Goal: Task Accomplishment & Management: Complete application form

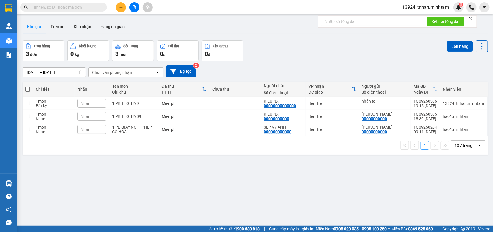
click at [100, 9] on span at bounding box center [63, 7] width 87 height 9
click at [121, 9] on icon "plus" at bounding box center [121, 7] width 4 height 4
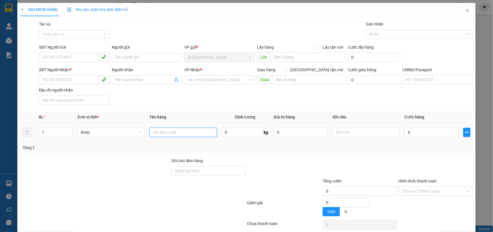
click at [154, 133] on input "text" at bounding box center [183, 131] width 67 height 9
type input "1 X XANH NP 9 KG"
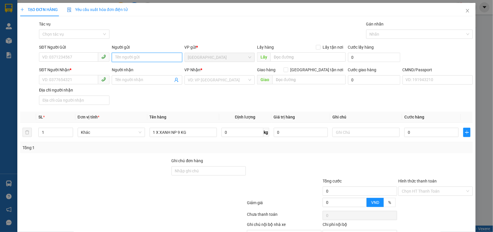
click at [162, 58] on input "Người gửi" at bounding box center [147, 57] width 71 height 9
type input "S"
type input "SẾP THANH"
drag, startPoint x: 165, startPoint y: 21, endPoint x: 159, endPoint y: 54, distance: 33.7
click at [165, 21] on div "Gói vận chuyển * Tiêu chuẩn Tác vụ Chọn tác vụ Gán nhãn Nhãn" at bounding box center [256, 31] width 437 height 20
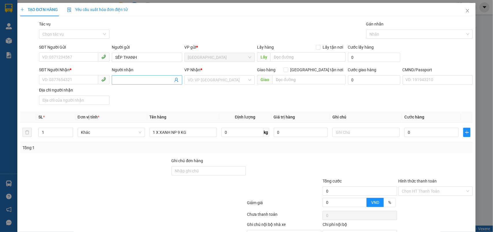
click at [156, 78] on input "Người nhận" at bounding box center [144, 80] width 58 height 6
type input "SẾP THANH"
drag, startPoint x: 137, startPoint y: 58, endPoint x: 121, endPoint y: 58, distance: 15.9
click at [121, 58] on input "SẾP THANH" at bounding box center [147, 57] width 71 height 9
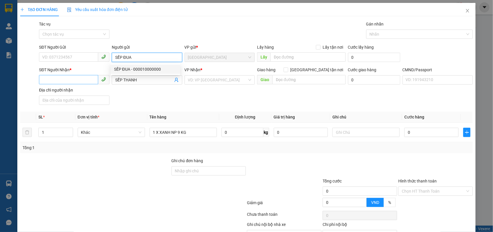
type input "SẾP ĐUA"
click at [68, 78] on input "SĐT Người Nhận *" at bounding box center [68, 79] width 59 height 9
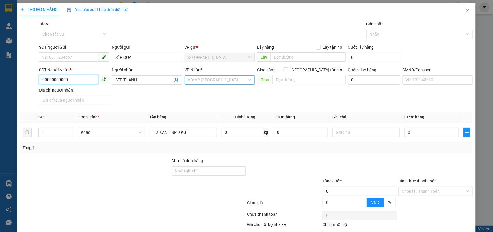
type input "00000000000"
click at [194, 79] on input "search" at bounding box center [218, 79] width 60 height 9
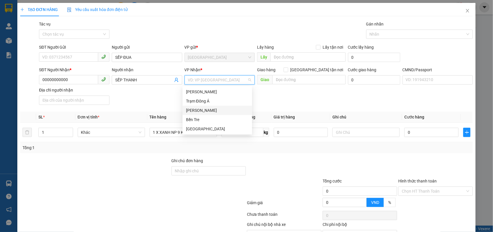
click at [211, 111] on div "[PERSON_NAME]" at bounding box center [217, 110] width 63 height 6
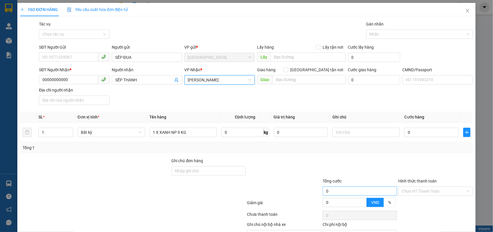
scroll to position [33, 0]
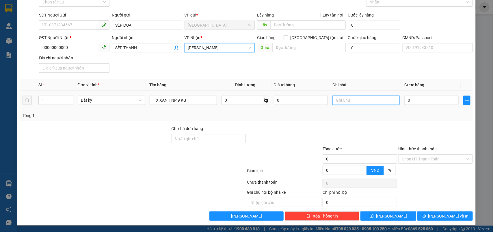
click at [361, 99] on input "text" at bounding box center [366, 99] width 67 height 9
type input "TNHAN"
drag, startPoint x: 412, startPoint y: 158, endPoint x: 413, endPoint y: 160, distance: 2.9
click at [413, 158] on input "Hình thức thanh toán" at bounding box center [434, 158] width 64 height 9
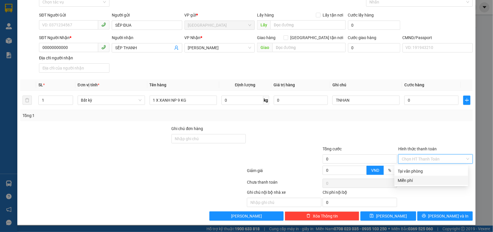
click at [411, 181] on div "Miễn phí" at bounding box center [431, 180] width 67 height 6
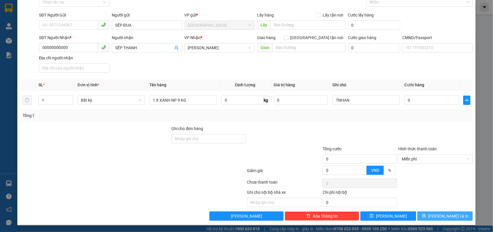
click at [449, 217] on span "[PERSON_NAME] và In" at bounding box center [449, 215] width 40 height 6
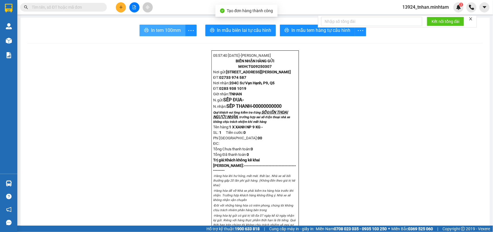
click at [156, 26] on button "In tem 100mm" at bounding box center [163, 31] width 46 height 12
click at [96, 9] on input "text" at bounding box center [66, 7] width 68 height 6
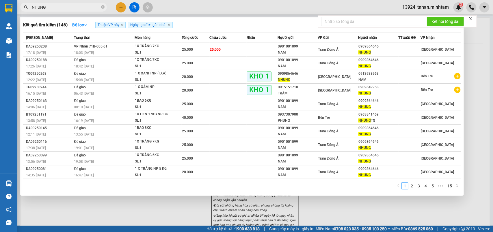
type input "NHUNG"
click at [101, 43] on td "VP Nhận 71B-005.61 18:03 - 12/09" at bounding box center [104, 50] width 62 height 14
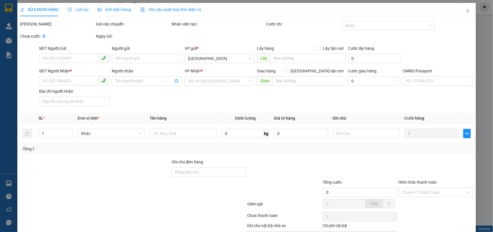
type input "0901001099"
type input "NAM"
type input "0909864646"
type input "NHUNG"
type input "25.000"
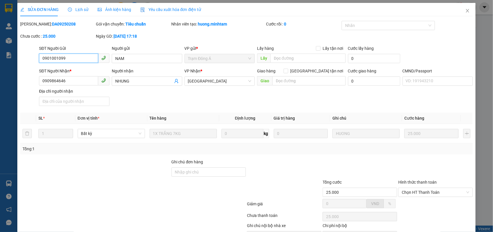
scroll to position [34, 0]
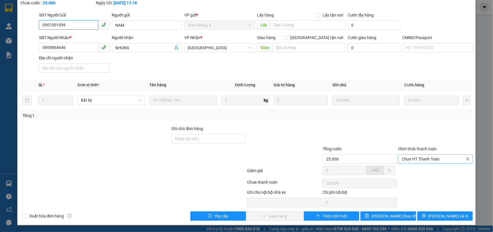
click at [419, 157] on span "Chọn HT Thanh Toán" at bounding box center [436, 158] width 68 height 9
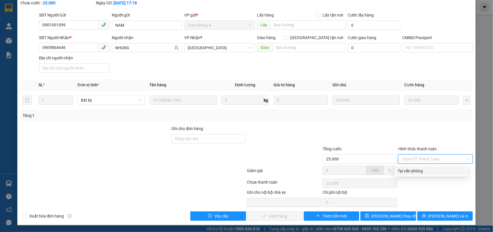
click at [411, 167] on div "Tại văn phòng" at bounding box center [431, 170] width 67 height 6
type input "0"
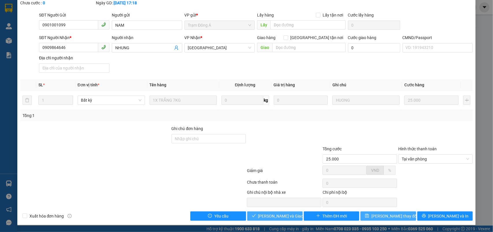
drag, startPoint x: 283, startPoint y: 213, endPoint x: 360, endPoint y: 214, distance: 76.9
click at [284, 213] on span "[PERSON_NAME] và Giao hàng" at bounding box center [286, 215] width 56 height 6
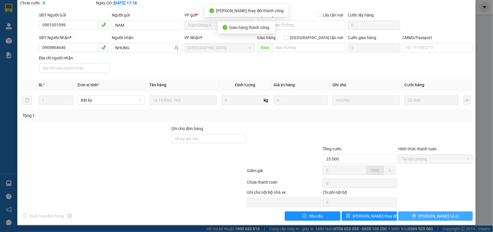
click at [431, 217] on span "[PERSON_NAME] và In" at bounding box center [439, 215] width 40 height 6
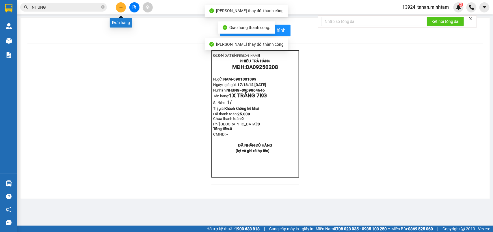
click at [118, 6] on button at bounding box center [121, 7] width 10 height 10
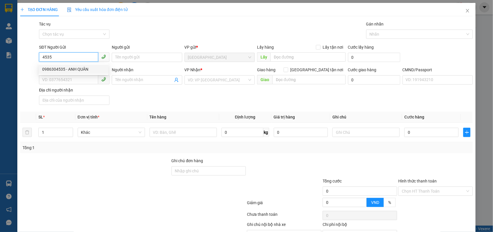
click at [64, 66] on div "0986304535 - ANH QUÂN" at bounding box center [73, 69] width 63 height 6
type input "0986304535"
type input "ANH QUÂN"
type input "0974778847"
type input "LAB TOÀN ANH KHTT"
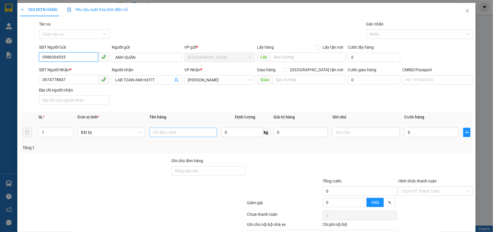
type input "0986304535"
click at [184, 128] on input "text" at bounding box center [183, 131] width 67 height 9
type input "1 HỘP NP"
click at [422, 128] on input "0" at bounding box center [432, 131] width 54 height 9
type input "1"
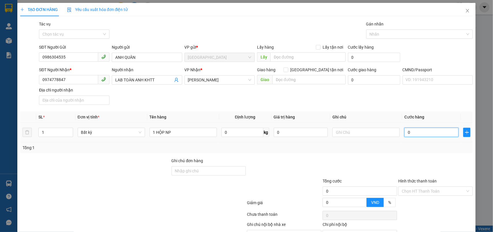
type input "1"
type input "15"
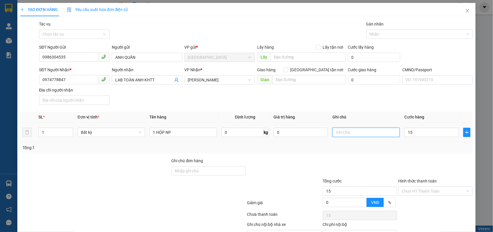
type input "15.000"
click at [385, 132] on input "text" at bounding box center [366, 131] width 67 height 9
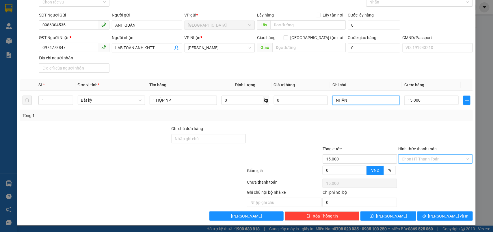
type input "NHÂN"
click at [421, 155] on input "Hình thức thanh toán" at bounding box center [434, 158] width 64 height 9
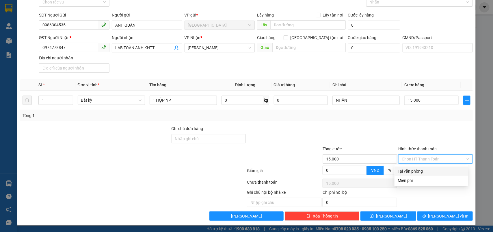
click at [421, 168] on div "Tại văn phòng" at bounding box center [431, 171] width 67 height 6
type input "0"
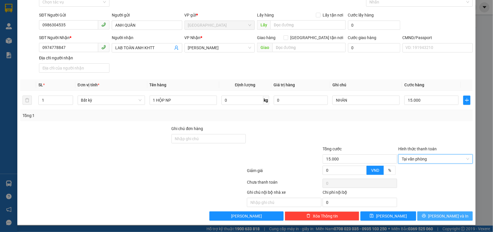
click at [439, 216] on span "[PERSON_NAME] và In" at bounding box center [449, 215] width 40 height 6
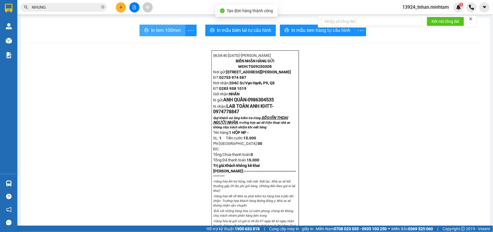
click at [161, 28] on span "In tem 100mm" at bounding box center [166, 30] width 30 height 7
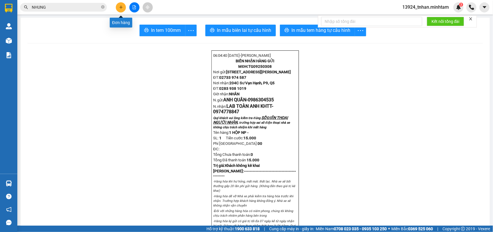
click at [122, 7] on icon "plus" at bounding box center [121, 7] width 4 height 4
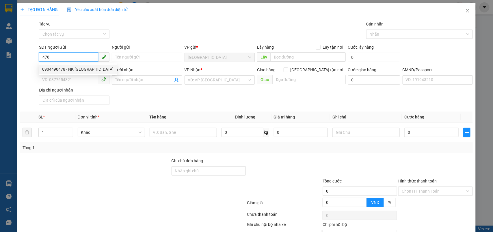
click at [83, 68] on div "0904490478 - NK SÀI GÒN" at bounding box center [77, 69] width 71 height 6
type input "0904490478"
type input "NK SÀI GÒN"
type input "0974213387"
type input "ĐỖ ĐỨC CHUNG"
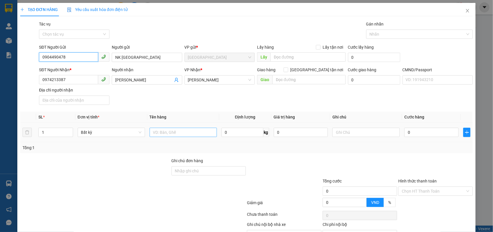
type input "0904490478"
click at [202, 134] on input "text" at bounding box center [183, 131] width 67 height 9
type input "1 HỘP NP"
click at [444, 132] on input "0" at bounding box center [432, 131] width 54 height 9
type input "2"
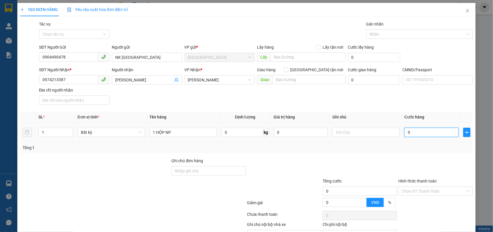
type input "2"
type input "20"
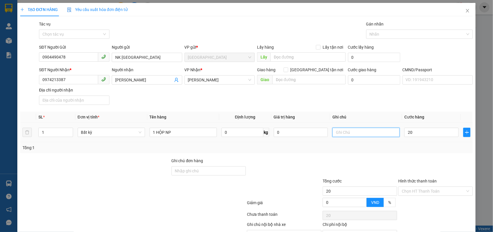
type input "20.000"
click at [382, 132] on input "text" at bounding box center [366, 131] width 67 height 9
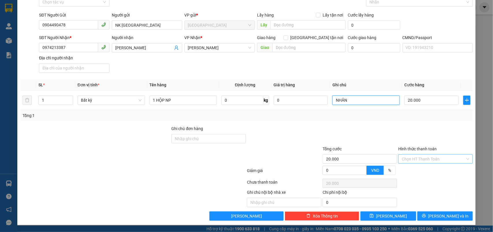
click at [450, 163] on div "Chọn HT Thanh Toán" at bounding box center [436, 158] width 75 height 9
type input "NHÂN"
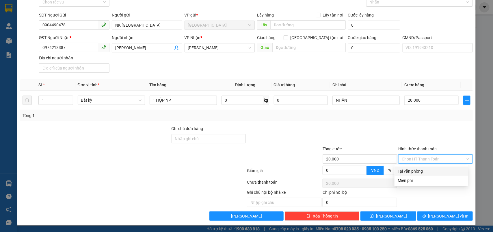
click at [428, 168] on div "Tại văn phòng" at bounding box center [431, 171] width 67 height 6
type input "0"
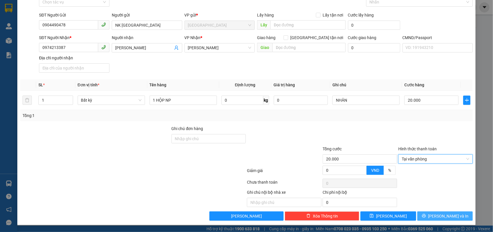
click at [426, 216] on icon "printer" at bounding box center [424, 216] width 4 height 4
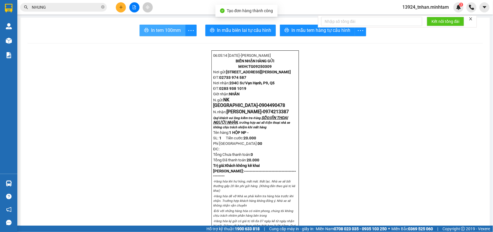
click at [161, 32] on span "In tem 100mm" at bounding box center [166, 30] width 30 height 7
click at [122, 8] on icon "plus" at bounding box center [121, 7] width 4 height 4
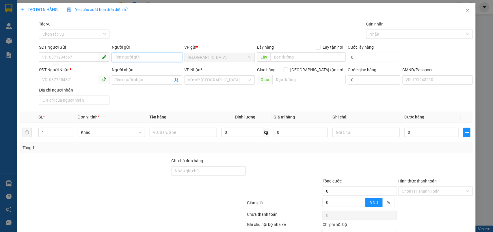
click at [145, 60] on input "Người gửi" at bounding box center [147, 57] width 71 height 9
click at [87, 58] on input "SĐT Người Gửi" at bounding box center [68, 56] width 59 height 9
click at [75, 64] on div "0866606697 - ANH HIẾU" at bounding box center [74, 68] width 70 height 9
type input "0866606697"
type input "ANH HIẾU"
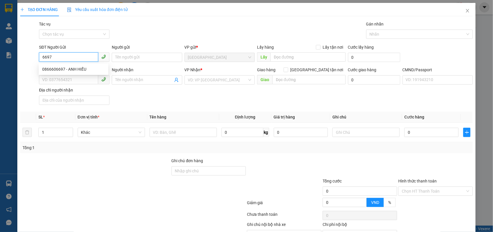
type input "0974778847"
type input "LAB TOÀN ANH KHTT"
type input "0866606697"
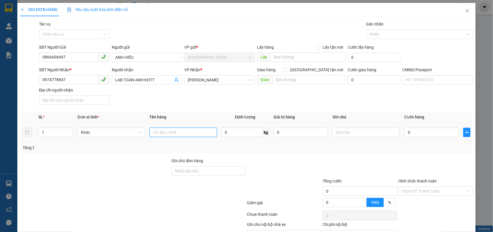
click at [176, 132] on input "text" at bounding box center [183, 131] width 67 height 9
type input "1 HỘP NP"
click at [431, 135] on input "0" at bounding box center [432, 131] width 54 height 9
type input "5"
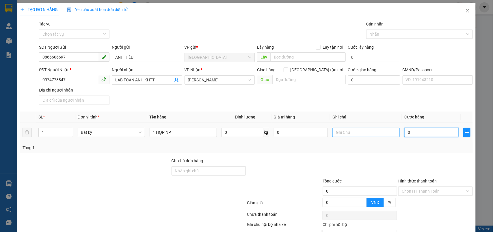
type input "5"
type input "0"
type input "01"
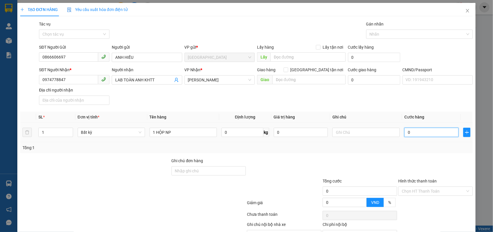
type input "1"
type input "015"
type input "15"
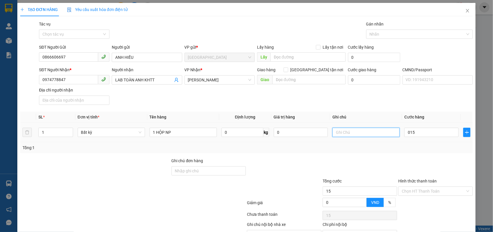
type input "15.000"
click at [378, 130] on input "text" at bounding box center [366, 131] width 67 height 9
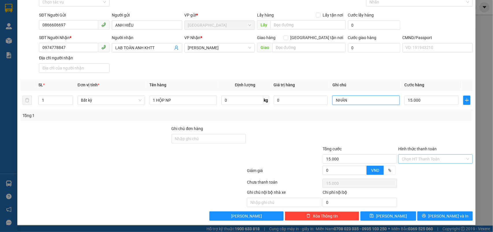
type input "NHÂN"
drag, startPoint x: 425, startPoint y: 155, endPoint x: 422, endPoint y: 158, distance: 4.3
click at [425, 155] on input "Hình thức thanh toán" at bounding box center [434, 158] width 64 height 9
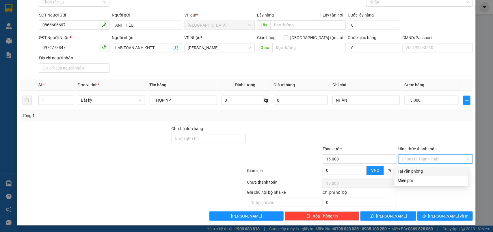
drag, startPoint x: 417, startPoint y: 167, endPoint x: 421, endPoint y: 184, distance: 17.7
click at [416, 168] on div "Tại văn phòng" at bounding box center [431, 171] width 67 height 6
type input "0"
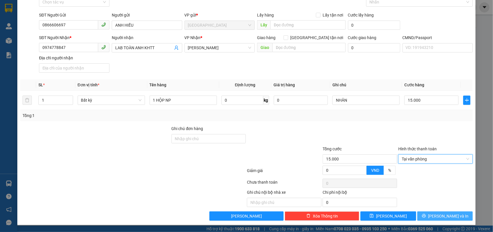
click at [435, 212] on button "[PERSON_NAME] và In" at bounding box center [446, 215] width 56 height 9
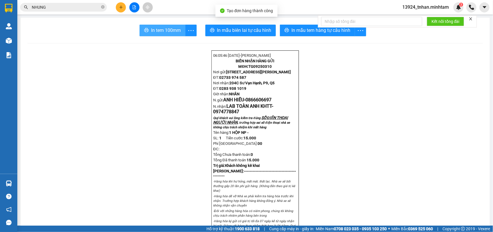
click at [158, 31] on span "In tem 100mm" at bounding box center [166, 30] width 30 height 7
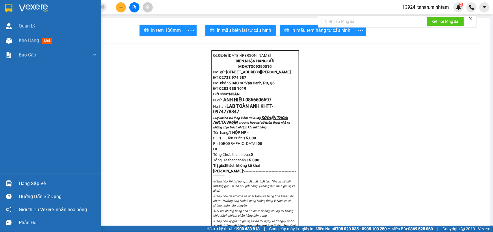
click at [3, 14] on div at bounding box center [50, 9] width 101 height 19
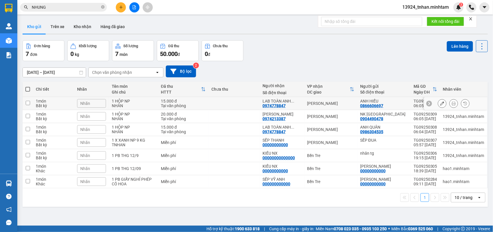
click at [344, 104] on div "[PERSON_NAME]" at bounding box center [331, 103] width 47 height 5
checkbox input "true"
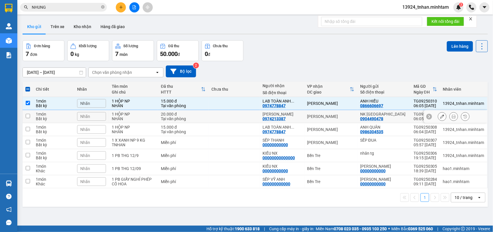
drag, startPoint x: 327, startPoint y: 114, endPoint x: 325, endPoint y: 119, distance: 4.8
click at [327, 115] on div "[PERSON_NAME]" at bounding box center [331, 116] width 47 height 5
checkbox input "true"
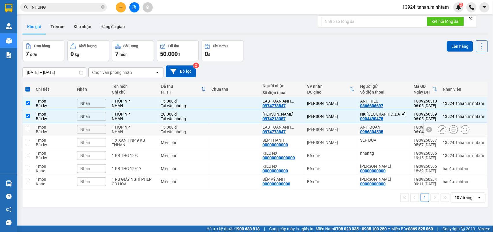
drag, startPoint x: 317, startPoint y: 127, endPoint x: 317, endPoint y: 133, distance: 6.6
click at [317, 129] on div "[PERSON_NAME]" at bounding box center [331, 129] width 47 height 5
checkbox input "true"
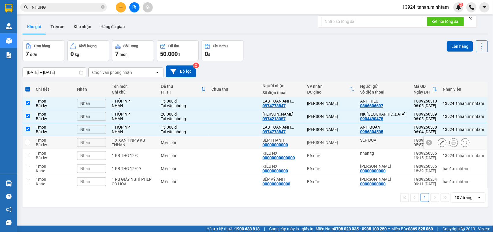
click at [321, 144] on div "[PERSON_NAME]" at bounding box center [331, 142] width 47 height 5
checkbox input "true"
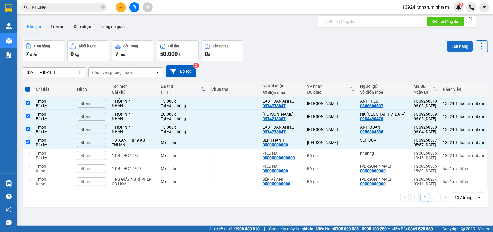
click at [456, 45] on button "Lên hàng" at bounding box center [460, 46] width 26 height 10
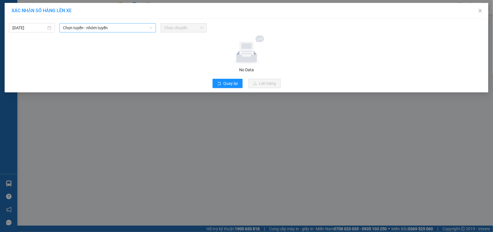
click at [132, 27] on span "Chọn tuyến - nhóm tuyến" at bounding box center [108, 27] width 90 height 9
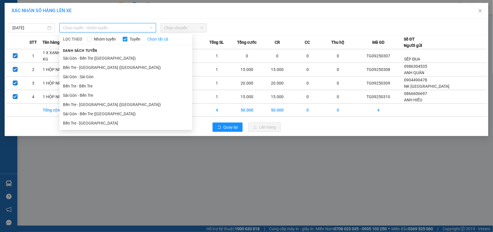
click at [89, 122] on li "Bến Tre - [GEOGRAPHIC_DATA]" at bounding box center [126, 122] width 133 height 9
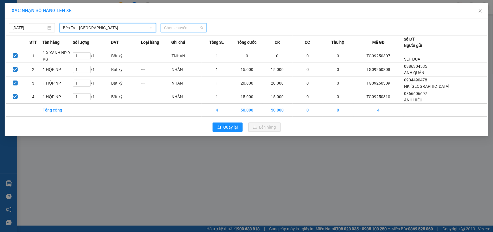
click at [176, 28] on span "Chọn chuyến" at bounding box center [183, 27] width 39 height 9
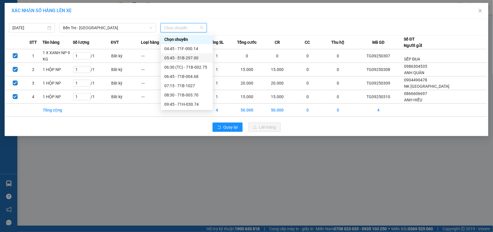
click at [192, 56] on div "05:45 - 51B-297.00" at bounding box center [186, 58] width 45 height 6
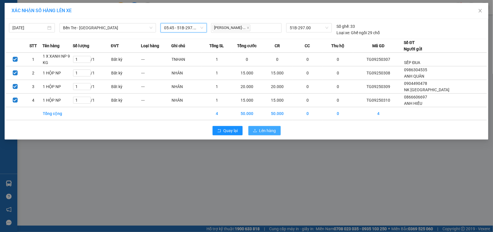
click at [273, 131] on span "Lên hàng" at bounding box center [268, 130] width 17 height 6
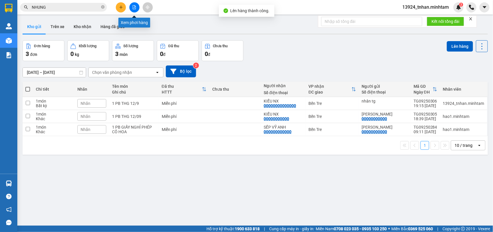
click at [131, 8] on button at bounding box center [135, 7] width 10 height 10
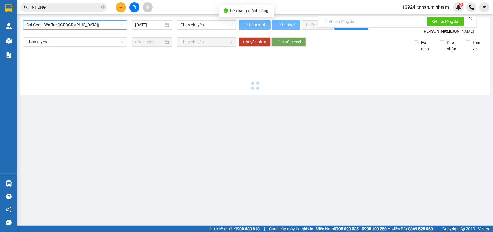
click at [100, 26] on span "Sài Gòn - Bến Tre ([GEOGRAPHIC_DATA])" at bounding box center [75, 25] width 97 height 9
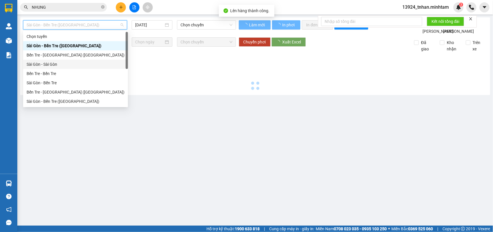
scroll to position [9, 0]
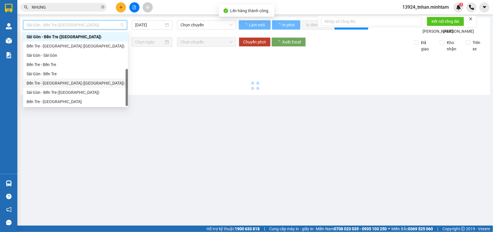
type input "[DATE]"
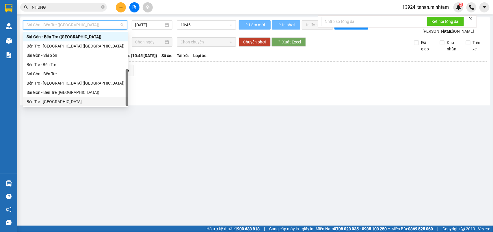
click at [67, 99] on div "Bến Tre - [GEOGRAPHIC_DATA]" at bounding box center [76, 101] width 98 height 6
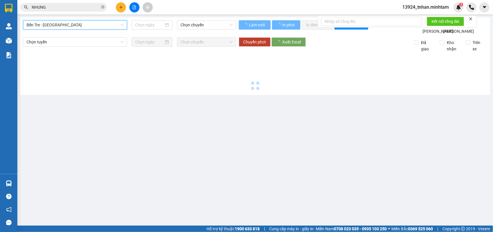
type input "[DATE]"
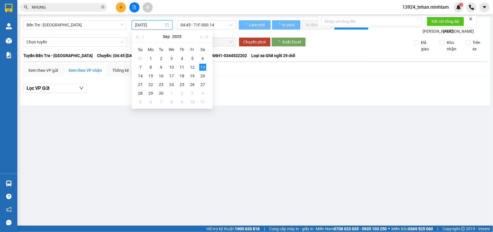
click at [157, 25] on input "[DATE]" at bounding box center [149, 25] width 29 height 6
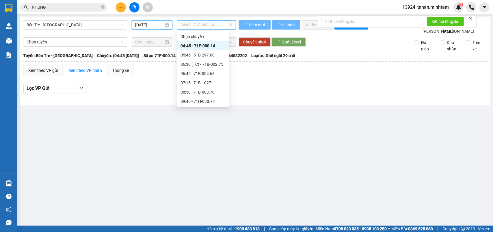
click at [194, 25] on span "04:45 - 71F-000.14" at bounding box center [207, 25] width 52 height 9
click at [204, 53] on div "05:45 - 51B-297.00" at bounding box center [203, 55] width 45 height 6
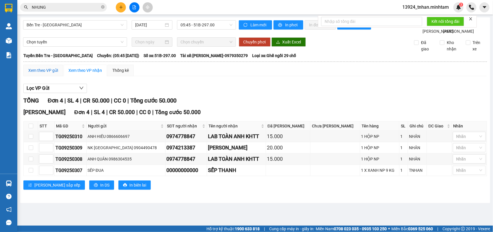
click at [51, 73] on div "Xem theo VP gửi" at bounding box center [43, 70] width 30 height 6
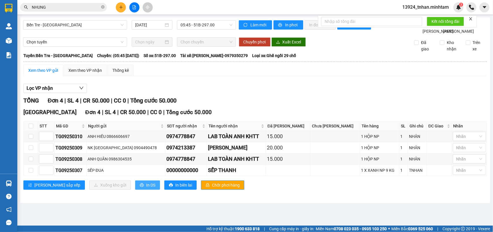
click at [146, 188] on span "In DS" at bounding box center [150, 185] width 9 height 6
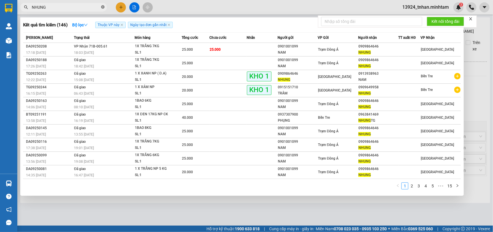
click at [103, 6] on icon "close-circle" at bounding box center [102, 6] width 3 height 3
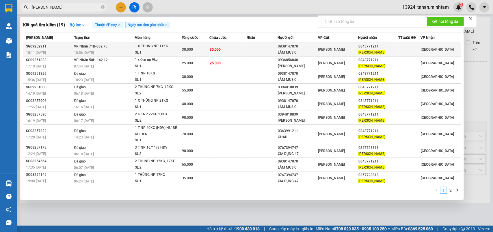
type input "NHẬT MINH"
click at [151, 50] on div "SL: 1" at bounding box center [156, 52] width 43 height 6
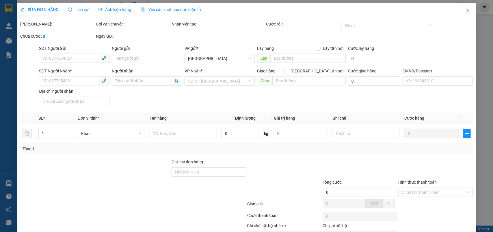
type input "0938147070"
type input "LÂM MUSIC"
type input "0843771211"
type input "NHẬT MINH"
type input "30.000"
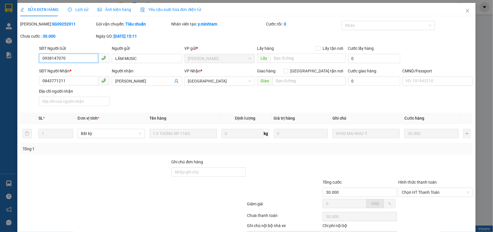
scroll to position [34, 0]
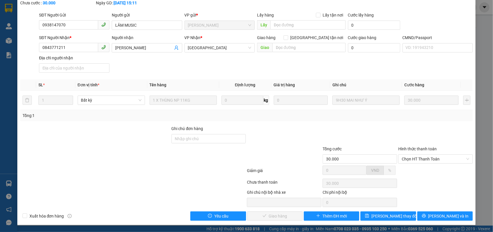
click at [429, 163] on div "Hình thức thanh toán Chọn HT Thanh Toán" at bounding box center [436, 155] width 75 height 20
click at [426, 160] on span "Chọn HT Thanh Toán" at bounding box center [436, 158] width 68 height 9
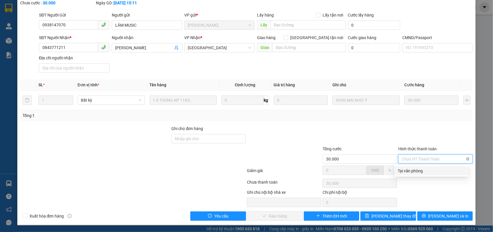
click at [398, 172] on div "Tại văn phòng" at bounding box center [432, 170] width 74 height 9
type input "0"
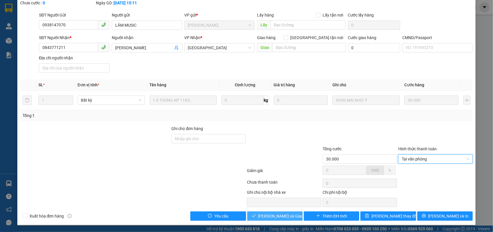
drag, startPoint x: 262, startPoint y: 213, endPoint x: 301, endPoint y: 210, distance: 38.9
click at [262, 213] on span "[PERSON_NAME] và Giao hàng" at bounding box center [286, 215] width 56 height 6
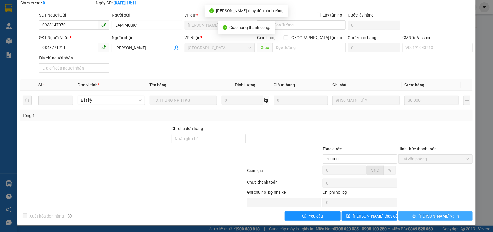
click at [429, 213] on span "[PERSON_NAME] và In" at bounding box center [439, 215] width 40 height 6
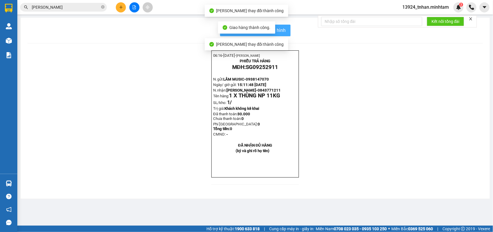
click at [281, 27] on span "In mẫu biên lai tự cấu hình" at bounding box center [259, 30] width 54 height 7
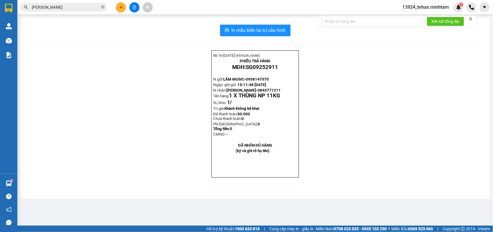
scroll to position [108, 0]
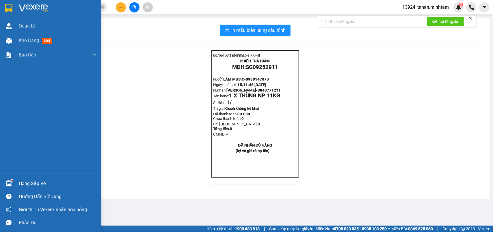
click at [7, 177] on div "Hàng sắp về" at bounding box center [50, 183] width 101 height 13
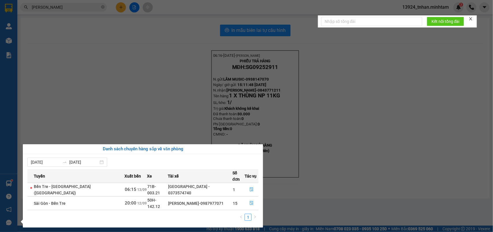
click at [130, 114] on section "Kết quả tìm kiếm ( 19 ) Bộ lọc Thuộc VP này Ngày tạo đơn gần nhất Mã ĐH Trạng t…" at bounding box center [246, 116] width 493 height 232
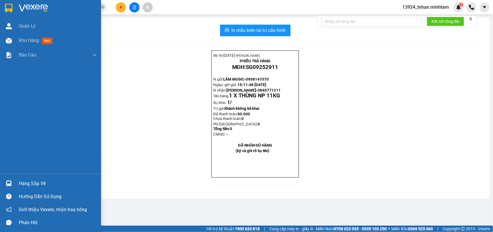
drag, startPoint x: 19, startPoint y: 182, endPoint x: 86, endPoint y: 175, distance: 67.5
click at [19, 182] on div "Hàng sắp về" at bounding box center [58, 183] width 78 height 9
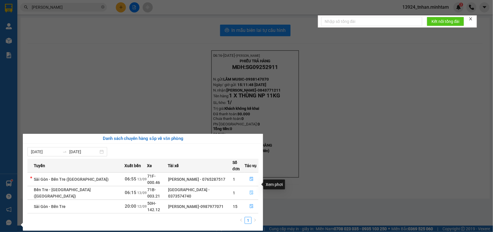
click at [250, 190] on icon "file-done" at bounding box center [252, 192] width 4 height 4
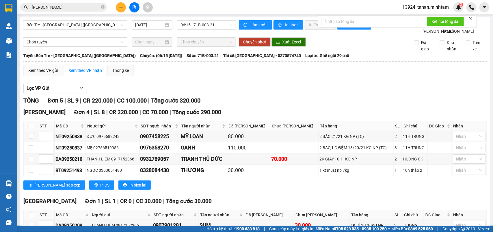
scroll to position [50, 0]
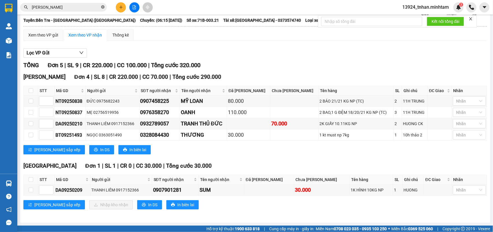
click at [103, 5] on icon "close-circle" at bounding box center [102, 6] width 3 height 3
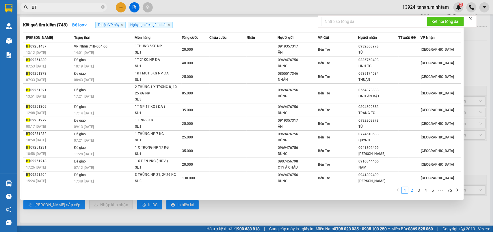
type input "BT"
click at [413, 193] on link "2" at bounding box center [412, 190] width 6 height 6
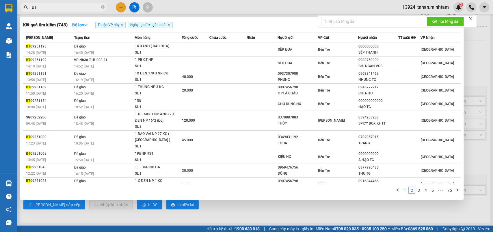
click at [406, 189] on link "1" at bounding box center [405, 190] width 6 height 6
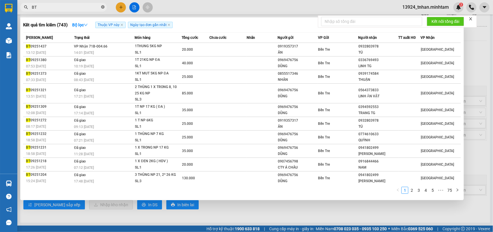
click at [104, 7] on span "BT" at bounding box center [63, 7] width 87 height 9
click at [103, 8] on icon "close-circle" at bounding box center [102, 6] width 3 height 3
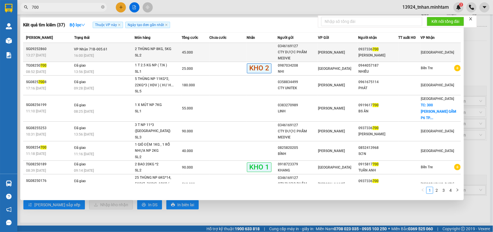
type input "700"
click at [148, 51] on div "2 THÙNG NP 8KG, 5KG" at bounding box center [156, 49] width 43 height 6
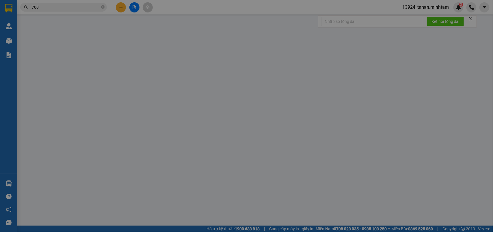
type input "0346169127"
type input "CTY DƯỢC PHẨM MEDVIE"
type input "0937336700"
type input "THÙY DƯƠNG"
type input "45.000"
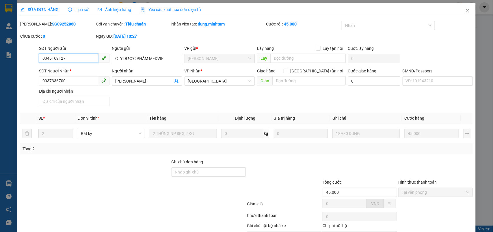
scroll to position [34, 0]
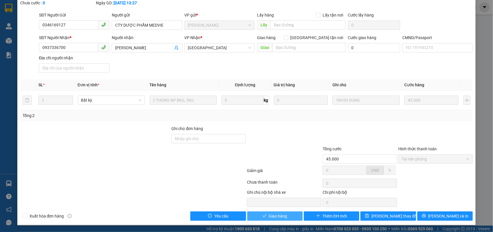
click at [277, 216] on span "Giao hàng" at bounding box center [278, 215] width 19 height 6
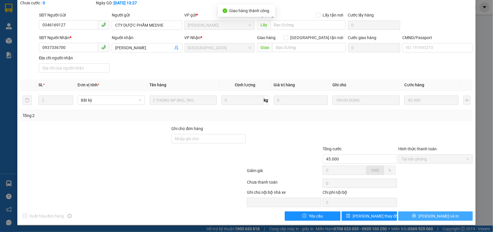
drag, startPoint x: 405, startPoint y: 208, endPoint x: 432, endPoint y: 217, distance: 29.1
click at [432, 217] on span "[PERSON_NAME] và In" at bounding box center [439, 215] width 40 height 6
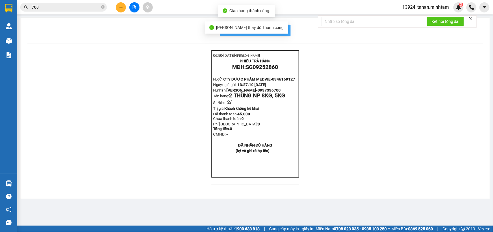
click at [282, 32] on span "In mẫu biên lai tự cấu hình" at bounding box center [259, 30] width 54 height 7
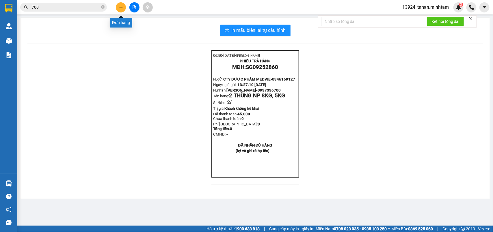
click at [120, 9] on button at bounding box center [121, 7] width 10 height 10
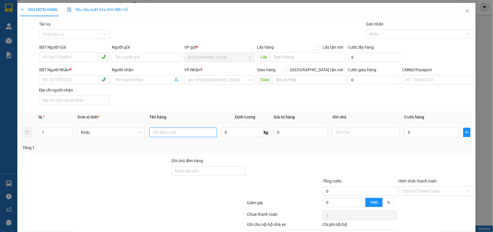
click at [187, 128] on input "text" at bounding box center [183, 131] width 67 height 9
type input "1 T MUST 24 KG NP"
click at [68, 56] on input "SĐT Người Gửi" at bounding box center [68, 56] width 59 height 9
type input "0915483617"
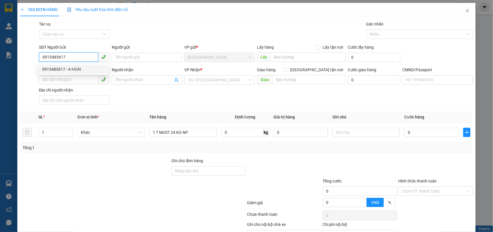
click at [83, 66] on div "0915483617 - A HOÀI" at bounding box center [73, 69] width 63 height 6
type input "A HOÀI"
type input "0974942817"
type input "BÌNH"
type input "0915483617"
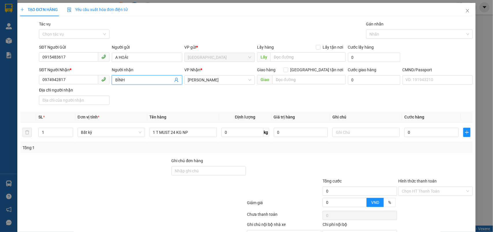
click at [175, 80] on icon "user-add" at bounding box center [177, 80] width 4 height 4
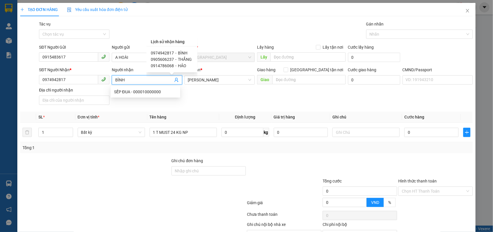
click at [211, 109] on div "Transit Pickup Surcharge Ids Transit Deliver Surcharge Ids Transit Deliver Surc…" at bounding box center [246, 137] width 453 height 232
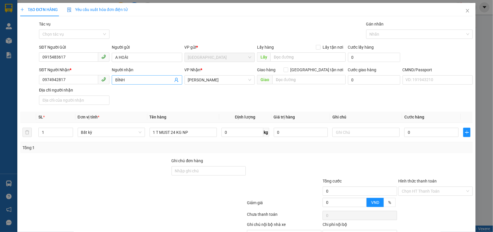
click at [175, 80] on icon "user-add" at bounding box center [177, 80] width 4 height 4
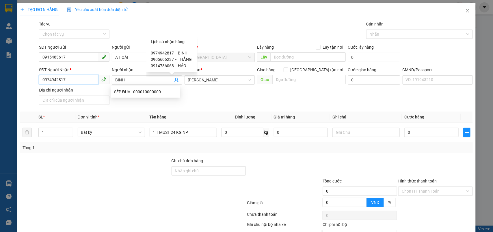
drag, startPoint x: 78, startPoint y: 80, endPoint x: 0, endPoint y: 80, distance: 78.1
click at [0, 80] on div "TẠO ĐƠN HÀNG Yêu cầu xuất hóa đơn điện tử Transit Pickup Surcharge Ids Transit …" at bounding box center [246, 116] width 493 height 232
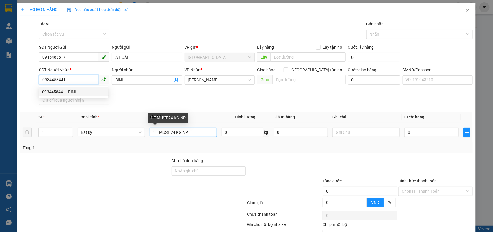
type input "0934458441"
click at [209, 130] on input "1 T MUST 24 KG NP" at bounding box center [183, 131] width 67 height 9
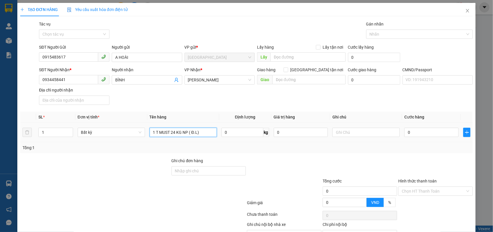
type input "1 T MUST 24 KG NP ( Đ.L)"
click at [431, 139] on td "0" at bounding box center [431, 132] width 59 height 19
click at [374, 133] on input "text" at bounding box center [366, 131] width 67 height 9
type input "NHÂN"
click at [204, 131] on input "1 T MUST 24 KG NP ( Đ.L)" at bounding box center [183, 131] width 67 height 9
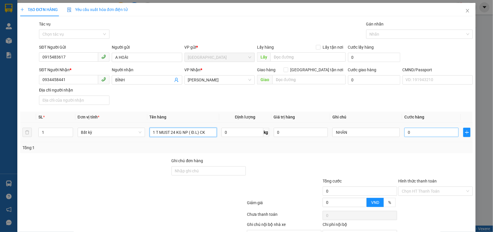
type input "1 T MUST 24 KG NP ( Đ.L) CK"
click at [408, 130] on input "0" at bounding box center [432, 131] width 54 height 9
type input "4"
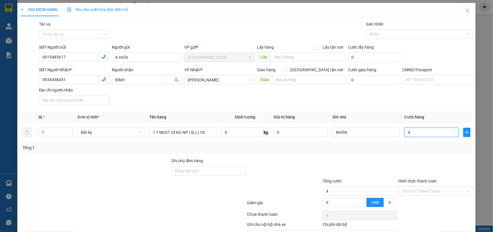
type input "45"
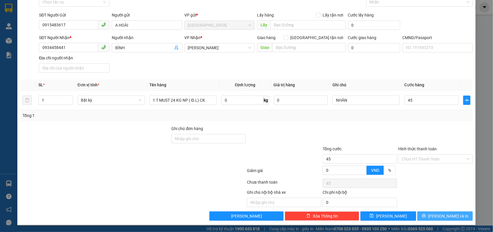
type input "45.000"
click at [438, 216] on span "[PERSON_NAME] và In" at bounding box center [449, 215] width 40 height 6
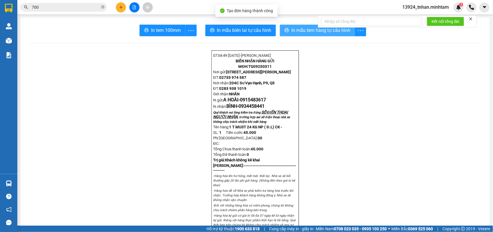
click at [310, 31] on span "In mẫu tem hàng tự cấu hình" at bounding box center [321, 30] width 59 height 7
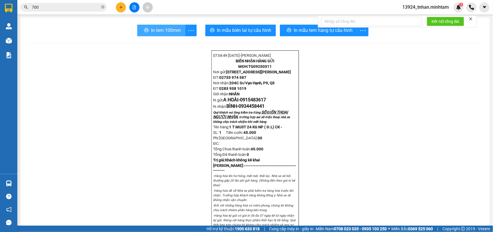
click at [169, 34] on span "In tem 100mm" at bounding box center [166, 30] width 30 height 7
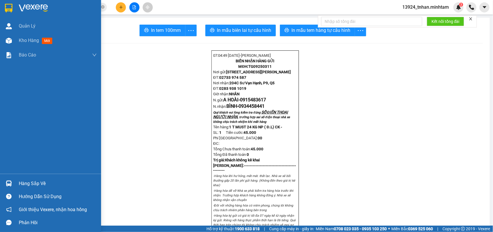
click at [29, 178] on div "Hàng sắp về" at bounding box center [50, 183] width 101 height 13
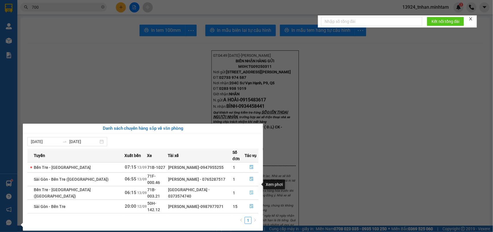
click at [255, 188] on button "button" at bounding box center [251, 192] width 13 height 9
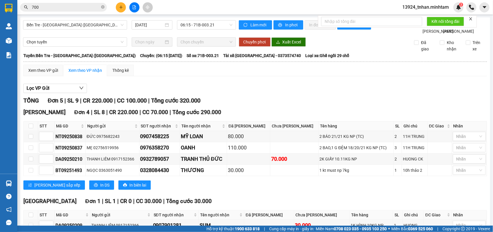
scroll to position [50, 0]
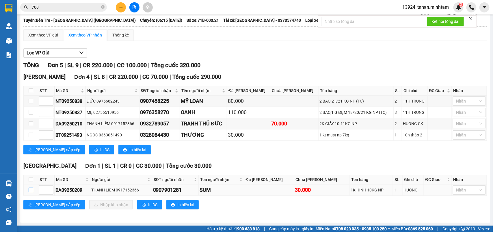
click at [29, 190] on input "checkbox" at bounding box center [31, 189] width 5 height 5
checkbox input "true"
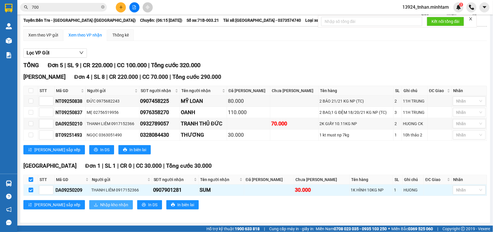
click at [89, 201] on button "Nhập kho nhận" at bounding box center [111, 204] width 44 height 9
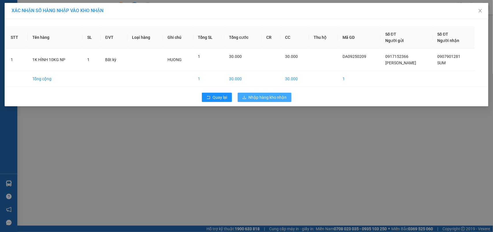
click at [276, 98] on span "Nhập hàng kho nhận" at bounding box center [268, 97] width 38 height 6
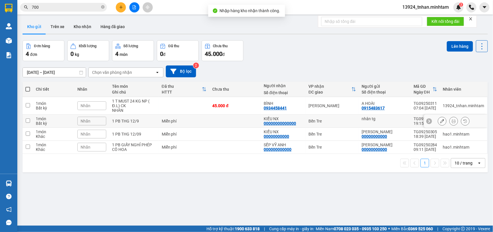
click at [323, 118] on td "Bến Tre" at bounding box center [332, 120] width 53 height 13
checkbox input "true"
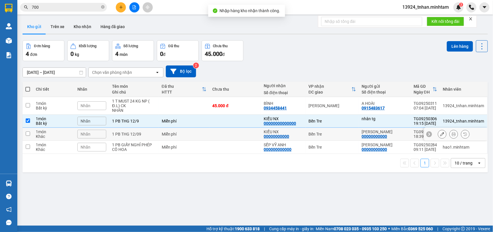
click at [304, 130] on td "KIỀU NX 00000000000" at bounding box center [283, 133] width 45 height 13
checkbox input "true"
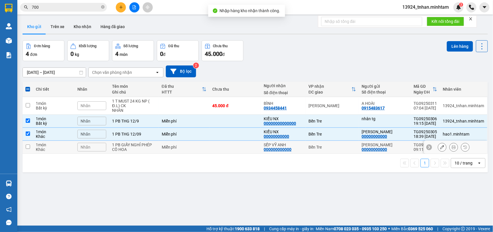
click at [299, 143] on div "SẾP VỸ ANH" at bounding box center [283, 144] width 39 height 5
checkbox input "true"
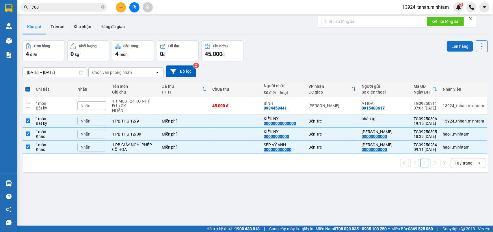
click at [447, 45] on button "Lên hàng" at bounding box center [460, 46] width 26 height 10
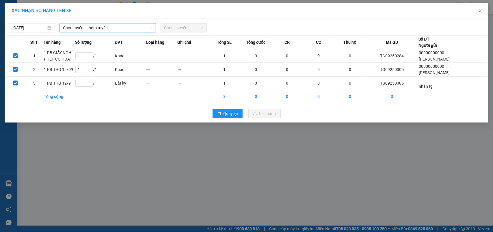
click at [108, 30] on span "Chọn tuyến - nhóm tuyến" at bounding box center [108, 27] width 90 height 9
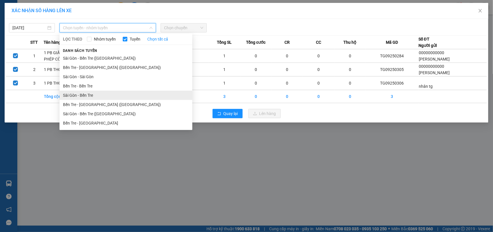
click at [88, 95] on li "Sài Gòn - Bến Tre" at bounding box center [126, 94] width 133 height 9
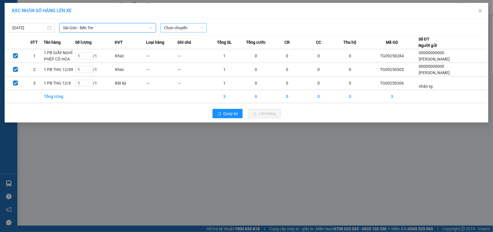
click at [192, 28] on span "Chọn chuyến" at bounding box center [183, 27] width 39 height 9
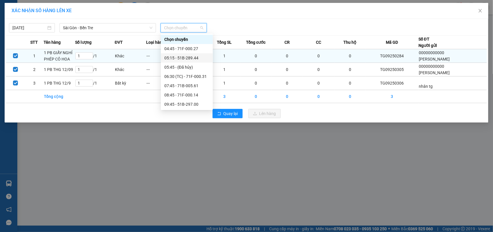
click at [190, 54] on div "05:15 - 51B-289.44" at bounding box center [187, 57] width 52 height 9
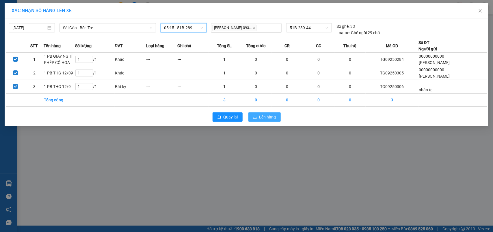
click at [263, 119] on span "Lên hàng" at bounding box center [268, 117] width 17 height 6
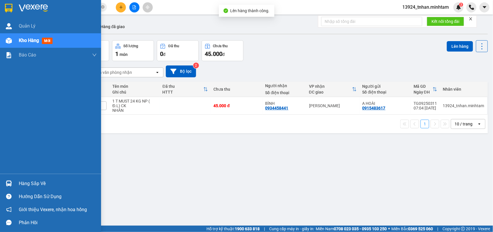
click at [15, 176] on div "Hàng sắp về Hướng dẫn sử dụng Giới thiệu Vexere, nhận hoa hồng Phản hồi" at bounding box center [50, 200] width 101 height 55
click at [24, 179] on div "Hàng sắp về" at bounding box center [58, 183] width 78 height 9
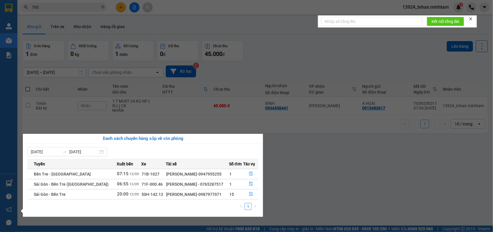
click at [102, 7] on section "Kết quả tìm kiếm ( 37 ) Bộ lọc Thuộc VP này Ngày tạo đơn gần nhất Mã ĐH Trạng t…" at bounding box center [246, 116] width 493 height 232
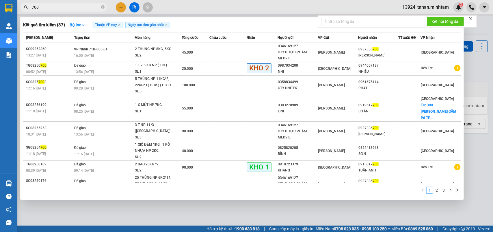
click at [102, 7] on icon "close-circle" at bounding box center [102, 6] width 3 height 3
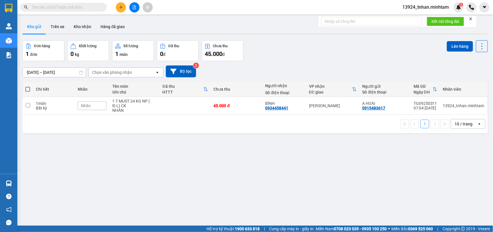
type input "5"
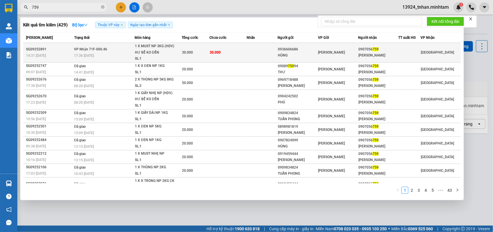
type input "759"
click at [140, 52] on div "1 X MUST NP 3KG (HDV) HƯ BỂ KO ĐỀN" at bounding box center [156, 49] width 43 height 12
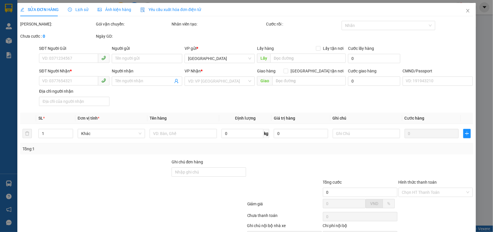
type input "0936606686"
type input "HÙNG"
type input "0907056759"
type input "ANH HẢI"
type input "30.000"
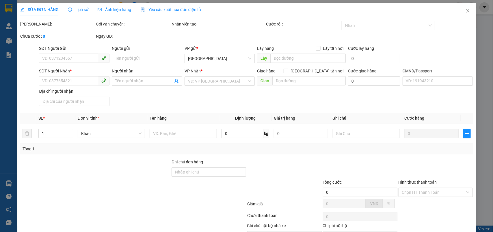
type input "30.000"
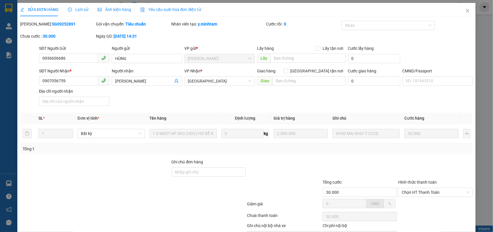
click at [79, 10] on span "Lịch sử" at bounding box center [78, 9] width 21 height 5
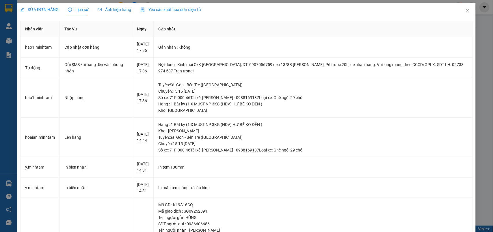
click at [37, 10] on span "SỬA ĐƠN HÀNG" at bounding box center [39, 9] width 38 height 5
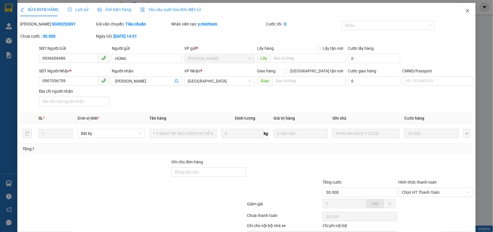
click at [465, 11] on span "Close" at bounding box center [468, 11] width 16 height 16
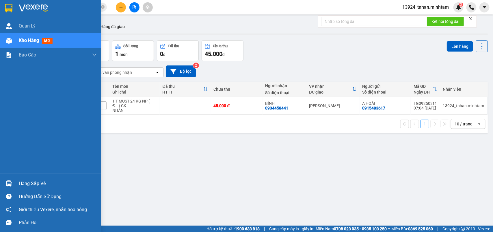
drag, startPoint x: 10, startPoint y: 178, endPoint x: 25, endPoint y: 178, distance: 15.9
click at [11, 178] on div at bounding box center [9, 183] width 10 height 10
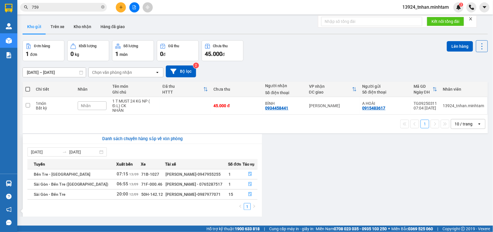
click at [289, 145] on section "Kết quả tìm kiếm ( 429 ) Bộ lọc Thuộc VP này Ngày tạo đơn gần nhất Mã ĐH Trạng …" at bounding box center [246, 116] width 493 height 232
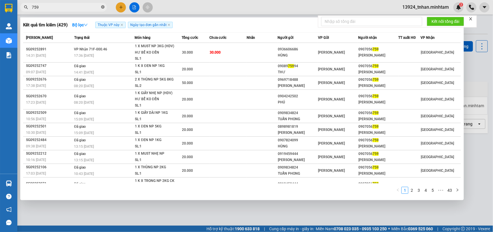
click at [103, 5] on icon "close-circle" at bounding box center [102, 6] width 3 height 3
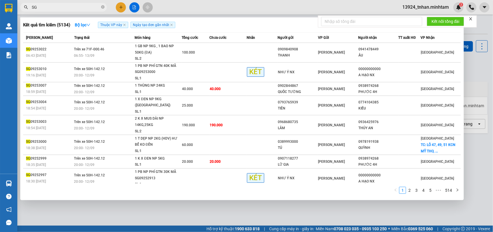
type input "SG"
drag, startPoint x: 147, startPoint y: 199, endPoint x: 142, endPoint y: 197, distance: 5.8
click at [143, 197] on div "Kết quả tìm kiếm ( 5134 ) Bộ lọc Thuộc VP này Ngày tạo đơn gần nhất Mã ĐH Trạng…" at bounding box center [242, 108] width 444 height 182
click at [102, 8] on icon "close-circle" at bounding box center [102, 6] width 3 height 3
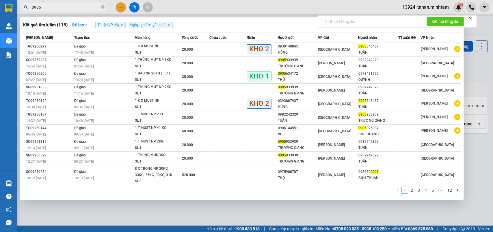
click at [34, 5] on input "0905" at bounding box center [66, 7] width 68 height 6
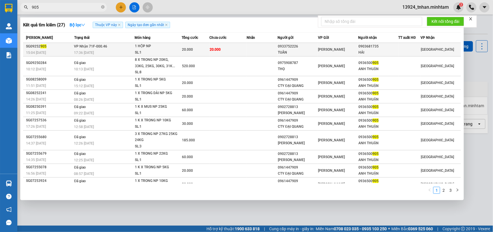
type input "905"
click at [103, 45] on span "VP Nhận 71F-000.46" at bounding box center [90, 46] width 33 height 4
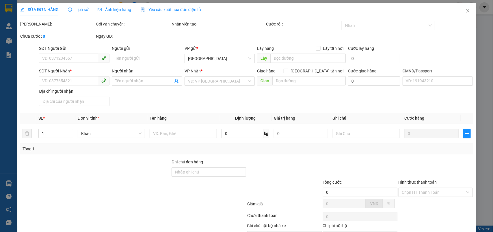
type input "0933752226"
type input "TUÂN"
type input "0903681735"
type input "HẢI"
type input "20.000"
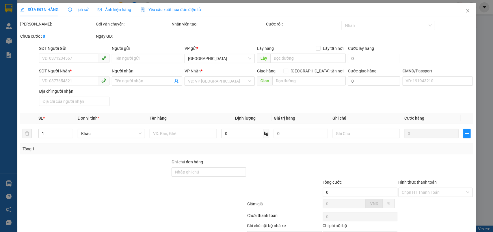
type input "20.000"
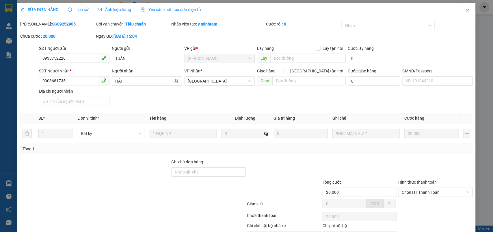
click at [82, 7] on span "Lịch sử" at bounding box center [78, 9] width 21 height 5
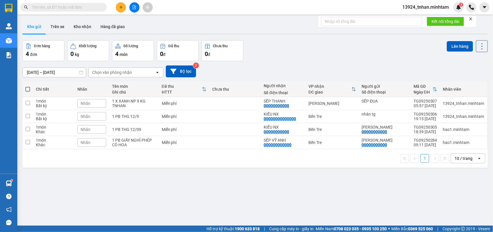
click at [95, 5] on input "text" at bounding box center [66, 7] width 68 height 6
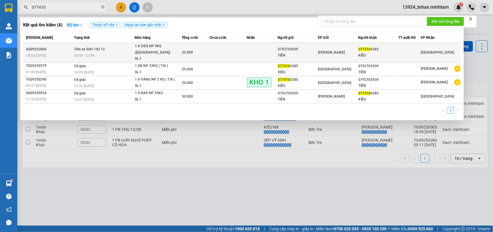
type input "077410"
click at [116, 44] on td "Trên xe 50H-142.12 20:00 [DATE]" at bounding box center [104, 53] width 62 height 20
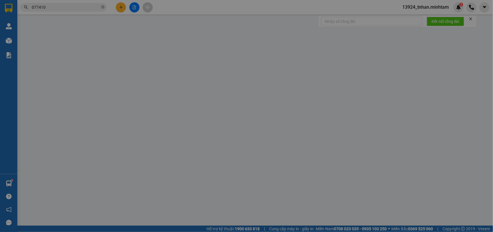
type input "0793765939"
type input "TIÊN"
type input "0774104385"
type input "KIỀU"
type input "25.000"
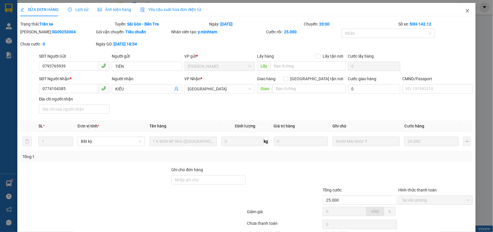
click at [463, 13] on span "Close" at bounding box center [468, 11] width 16 height 16
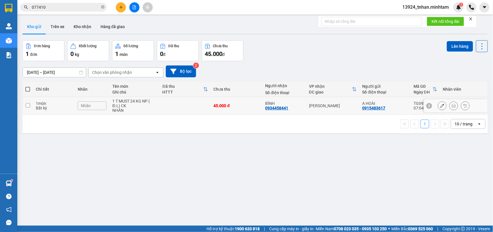
click at [203, 103] on td at bounding box center [185, 106] width 51 height 18
checkbox input "true"
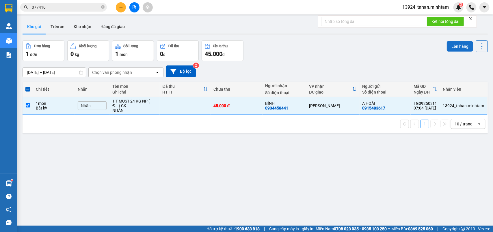
click at [447, 46] on button "Lên hàng" at bounding box center [460, 46] width 26 height 10
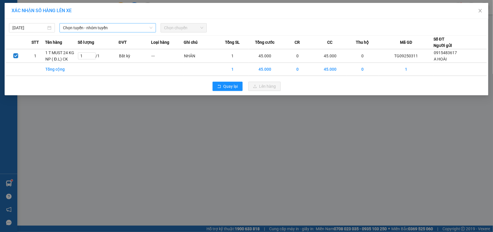
click at [116, 29] on span "Chọn tuyến - nhóm tuyến" at bounding box center [108, 27] width 90 height 9
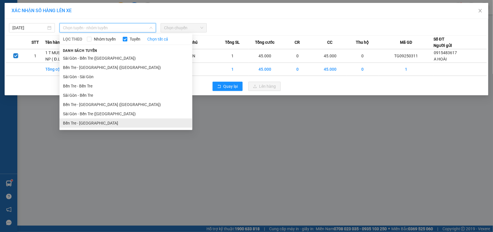
drag, startPoint x: 94, startPoint y: 119, endPoint x: 127, endPoint y: 97, distance: 39.5
click at [94, 119] on li "Bến Tre - [GEOGRAPHIC_DATA]" at bounding box center [126, 122] width 133 height 9
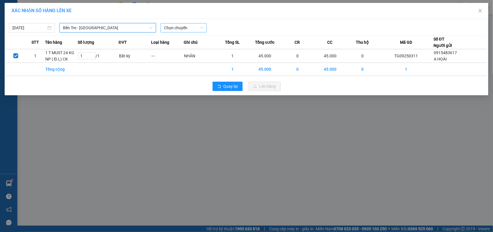
click at [197, 30] on span "Chọn chuyến" at bounding box center [183, 27] width 39 height 9
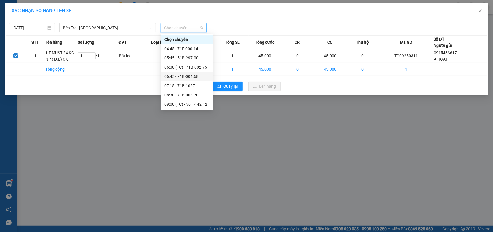
click at [194, 76] on div "06:45 - 71B-004.68" at bounding box center [186, 76] width 45 height 6
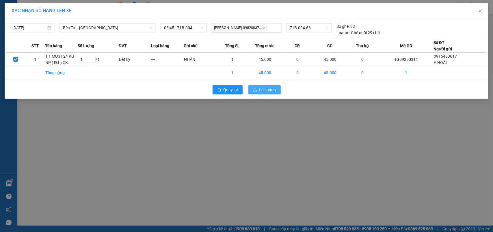
drag, startPoint x: 274, startPoint y: 87, endPoint x: 274, endPoint y: 82, distance: 5.5
click at [274, 88] on span "Lên hàng" at bounding box center [268, 89] width 17 height 6
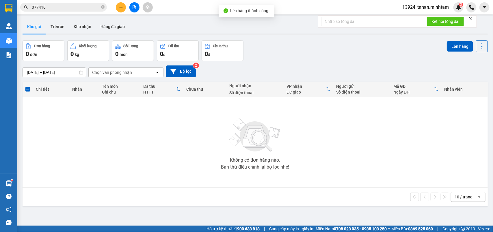
click at [79, 8] on input "077410" at bounding box center [66, 7] width 68 height 6
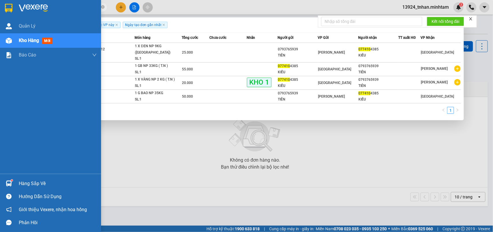
click at [13, 178] on div "Hàng sắp về" at bounding box center [50, 183] width 101 height 13
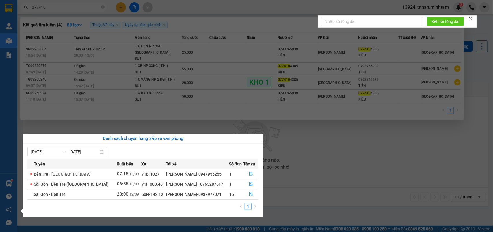
drag, startPoint x: 74, startPoint y: 14, endPoint x: 123, endPoint y: 0, distance: 51.0
click at [86, 12] on section "Kết quả tìm kiếm ( 4 ) Bộ lọc Thuộc VP này Ngày tạo đơn gần nhất Mã ĐH Trạng th…" at bounding box center [246, 116] width 493 height 232
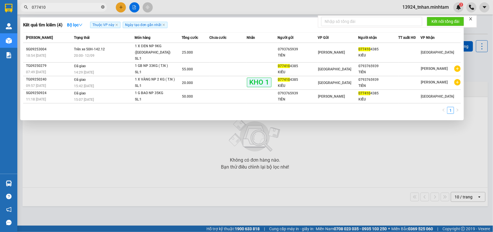
click at [101, 5] on span at bounding box center [102, 7] width 3 height 5
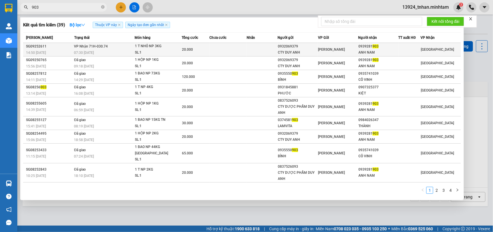
type input "903"
click at [203, 50] on div "20.000" at bounding box center [195, 49] width 27 height 6
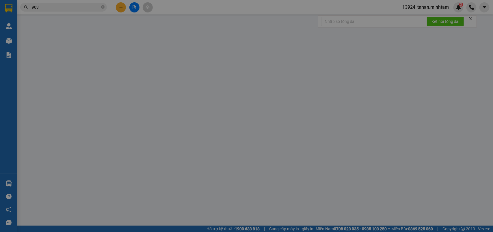
type input "0932069379"
type input "CTY DUY ANH"
type input "0939281903"
type input "ANH NAM"
type input "20.000"
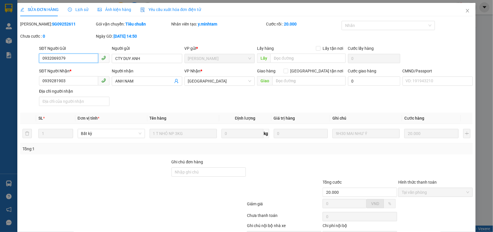
scroll to position [31, 0]
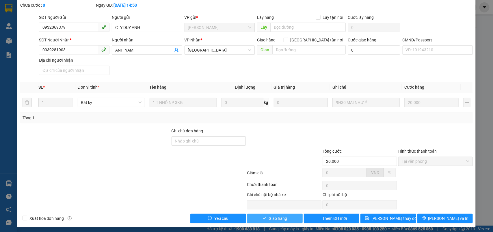
click at [273, 220] on span "Giao hàng" at bounding box center [278, 218] width 19 height 6
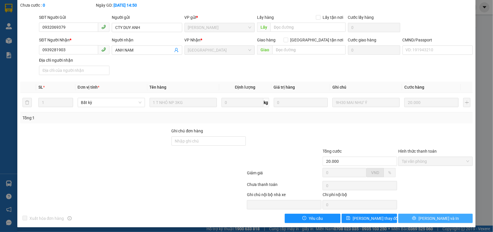
click at [417, 219] on icon "printer" at bounding box center [415, 218] width 4 height 4
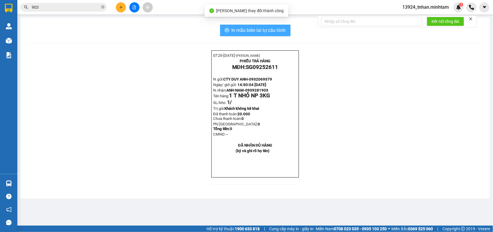
click at [267, 30] on span "In mẫu biên lai tự cấu hình" at bounding box center [259, 30] width 54 height 7
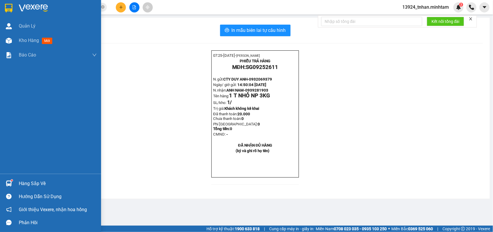
click at [10, 186] on img at bounding box center [9, 183] width 6 height 6
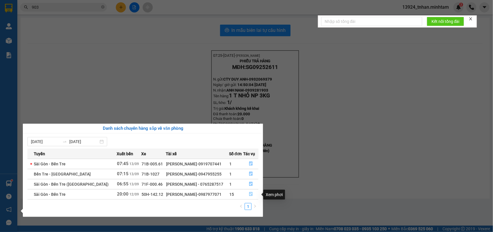
click at [252, 191] on button "button" at bounding box center [251, 193] width 15 height 9
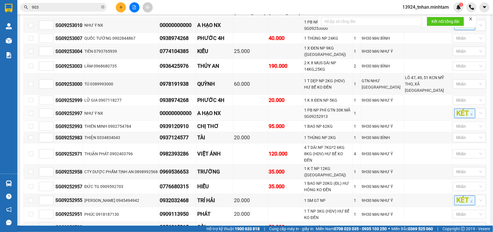
scroll to position [1047, 0]
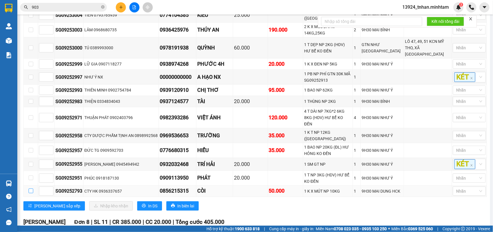
click at [31, 193] on input "checkbox" at bounding box center [31, 190] width 5 height 5
checkbox input "true"
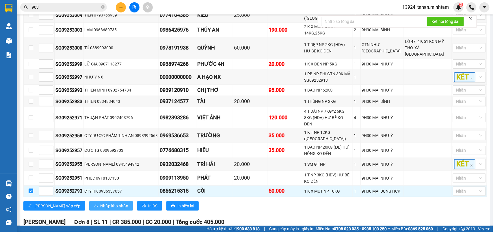
click at [89, 210] on button "Nhập kho nhận" at bounding box center [111, 205] width 44 height 9
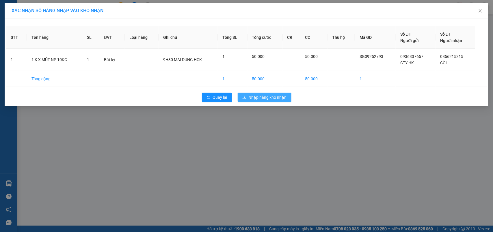
click at [273, 97] on span "Nhập hàng kho nhận" at bounding box center [268, 97] width 38 height 6
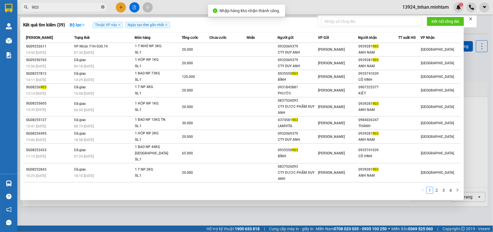
click at [103, 7] on icon "close-circle" at bounding box center [102, 6] width 3 height 3
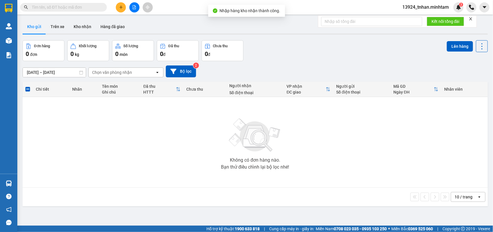
type input "V"
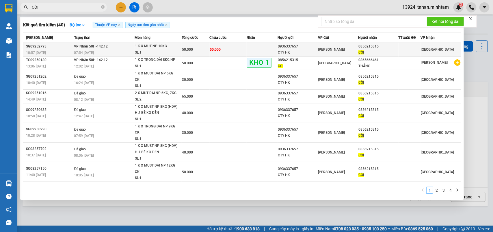
type input "CÒI"
click at [259, 49] on td at bounding box center [262, 50] width 31 height 14
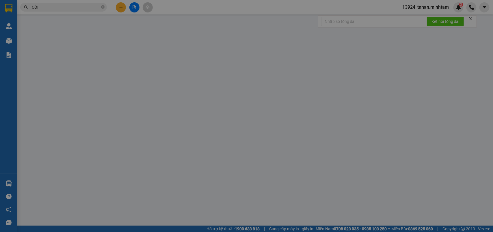
type input "0936337657"
type input "CTY HK"
type input "0856215315"
type input "CÒI"
type input "50.000"
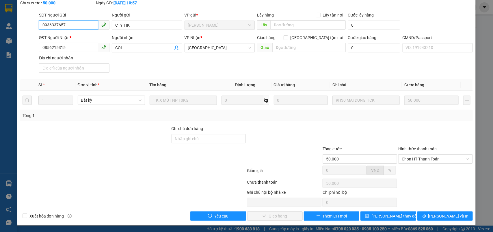
scroll to position [34, 0]
click at [429, 154] on span "Chọn HT Thanh Toán" at bounding box center [436, 158] width 68 height 9
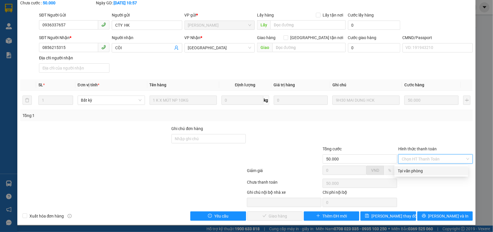
drag, startPoint x: 418, startPoint y: 167, endPoint x: 303, endPoint y: 203, distance: 121.0
click at [417, 169] on div "Tại văn phòng" at bounding box center [431, 170] width 67 height 6
type input "0"
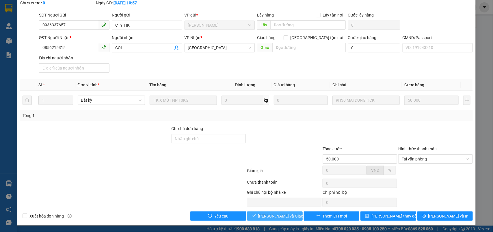
drag, startPoint x: 285, startPoint y: 212, endPoint x: 404, endPoint y: 209, distance: 118.9
click at [286, 212] on span "[PERSON_NAME] và Giao hàng" at bounding box center [286, 215] width 56 height 6
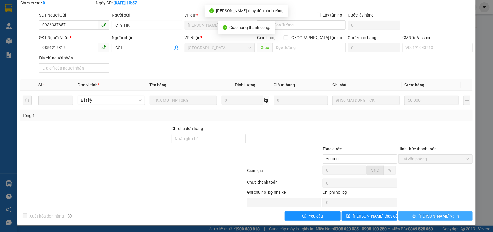
click at [454, 213] on button "[PERSON_NAME] và In" at bounding box center [436, 215] width 75 height 9
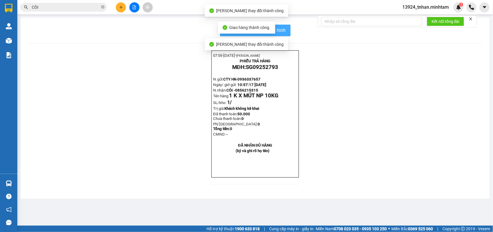
click at [282, 30] on span "In mẫu biên lai tự cấu hình" at bounding box center [259, 30] width 54 height 7
